Goal: Find specific page/section: Find specific page/section

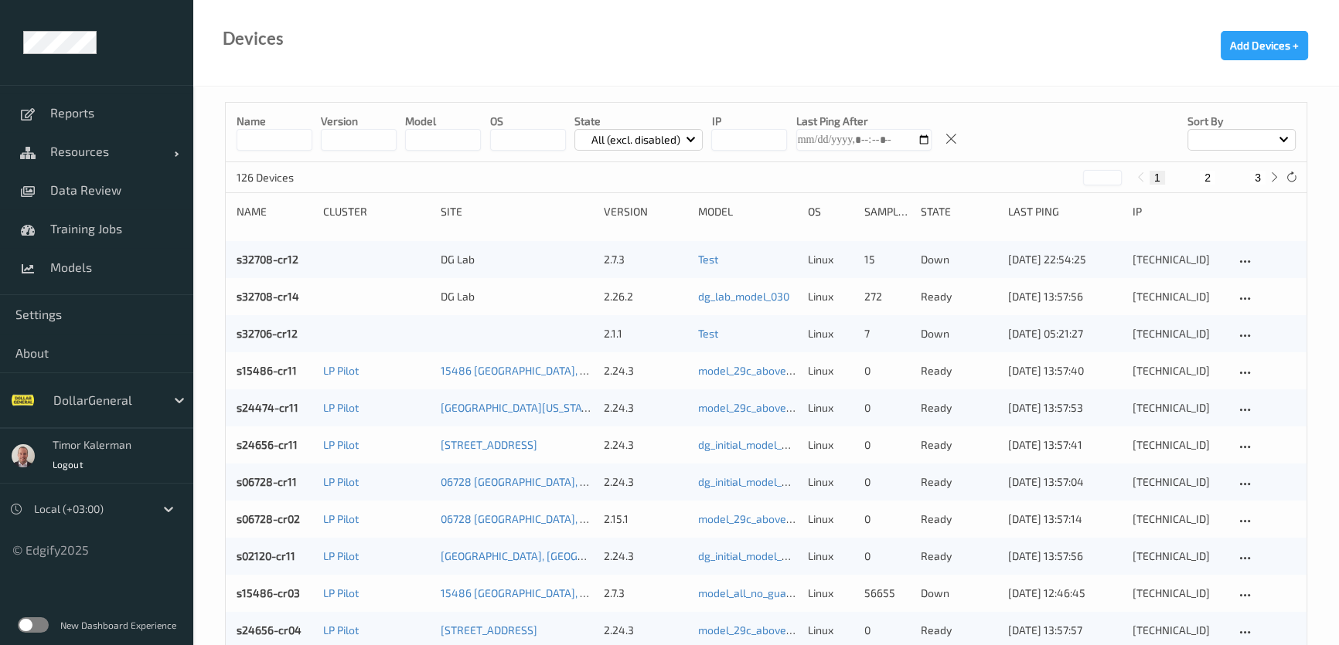
click at [124, 405] on div at bounding box center [105, 400] width 104 height 19
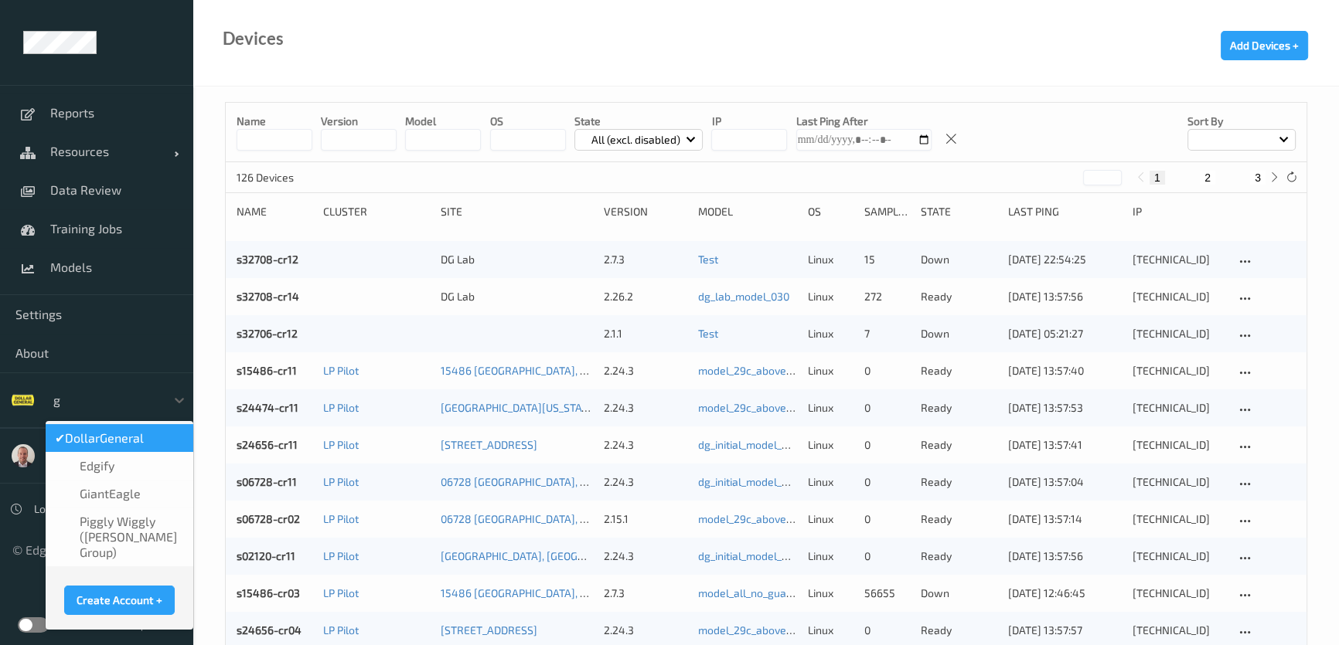
type input "gi"
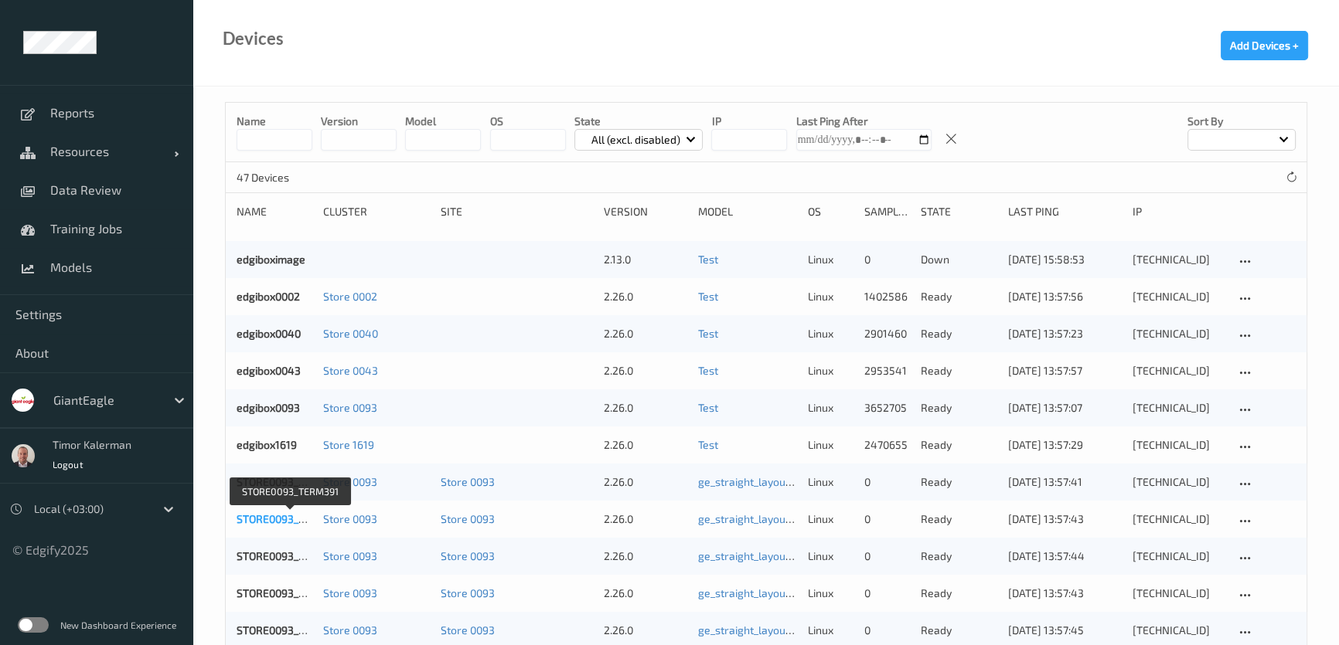
click at [272, 515] on link "STORE0093_TERM391" at bounding box center [290, 518] width 107 height 13
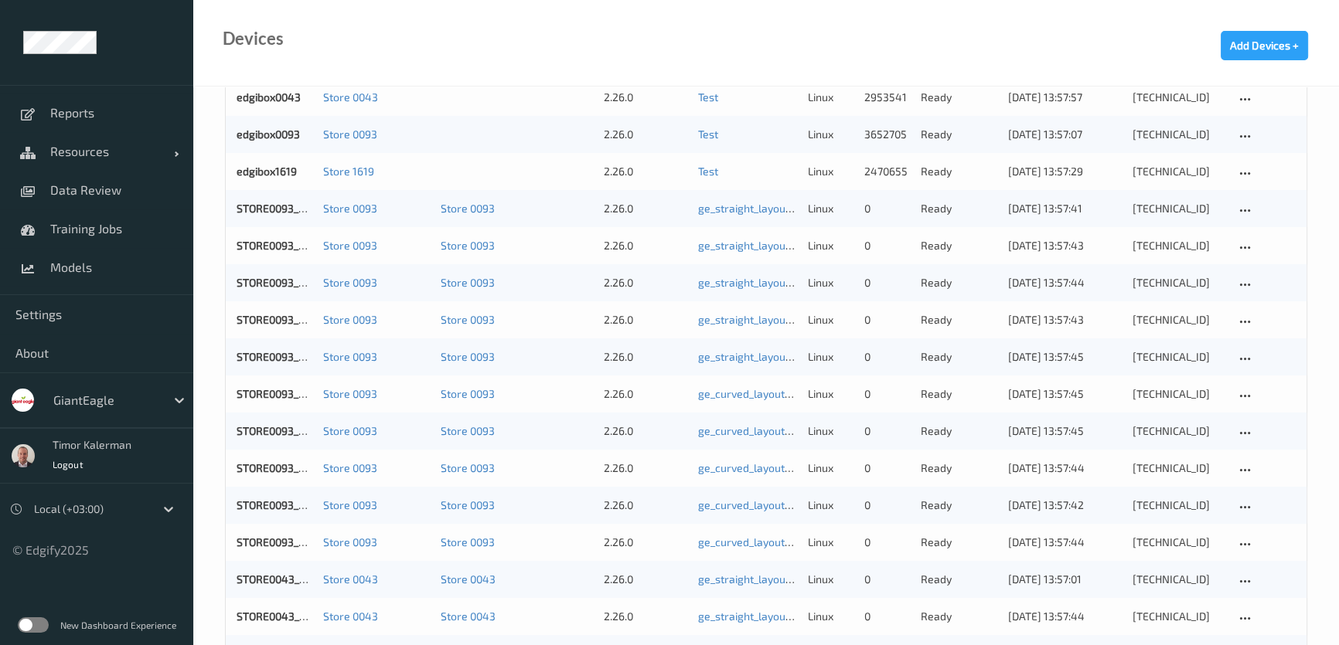
scroll to position [281, 0]
